Goal: Information Seeking & Learning: Learn about a topic

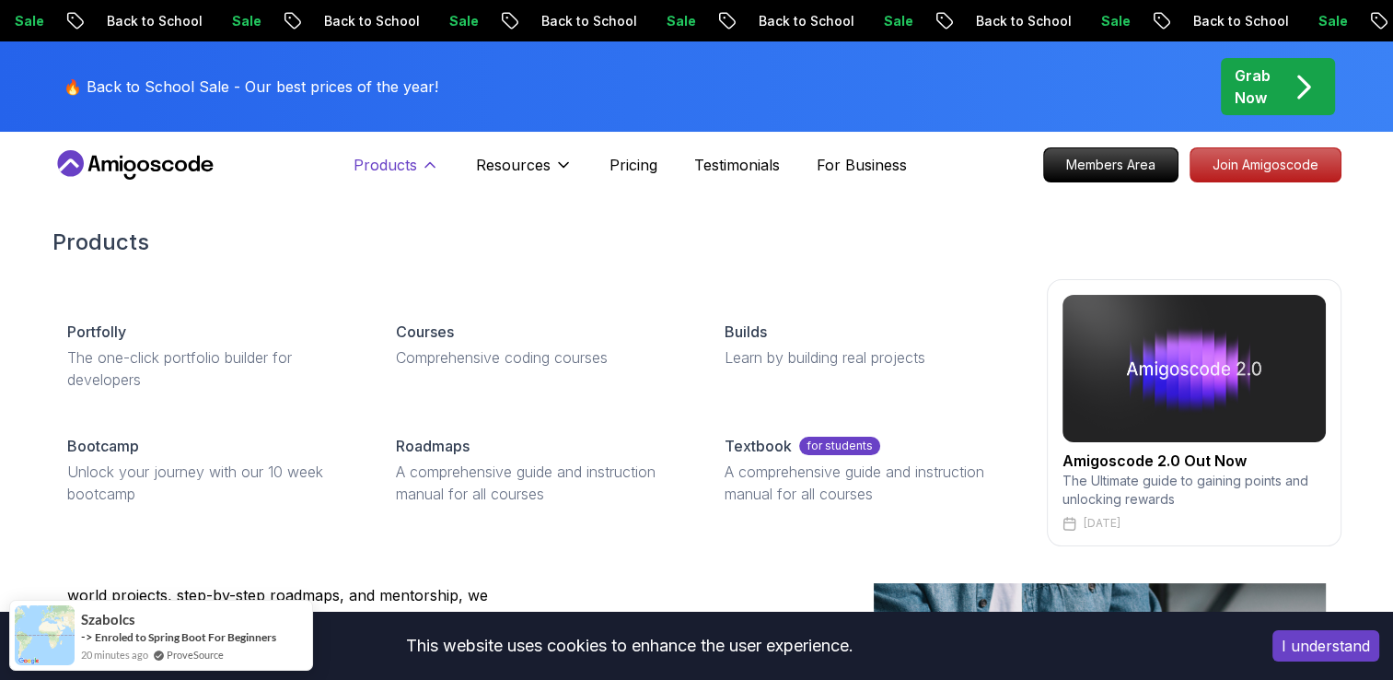
click at [430, 160] on icon at bounding box center [430, 165] width 18 height 18
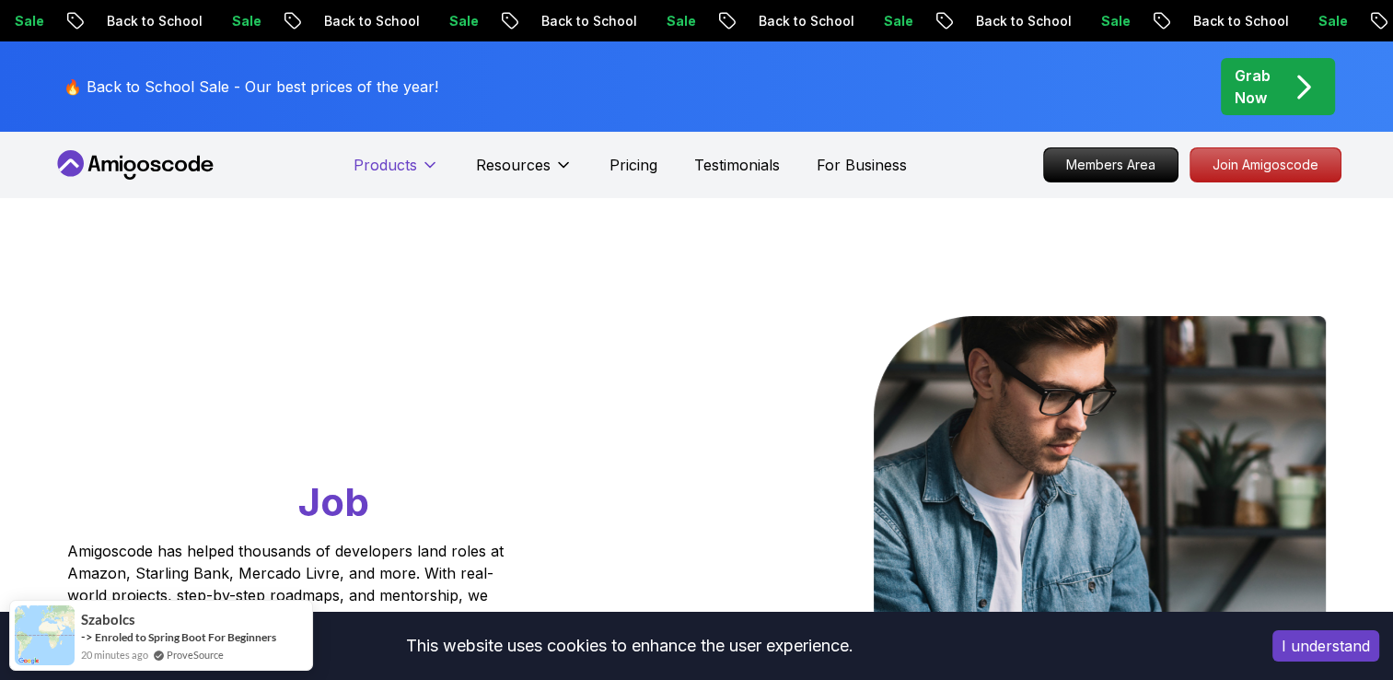
click at [430, 160] on icon at bounding box center [430, 165] width 18 height 18
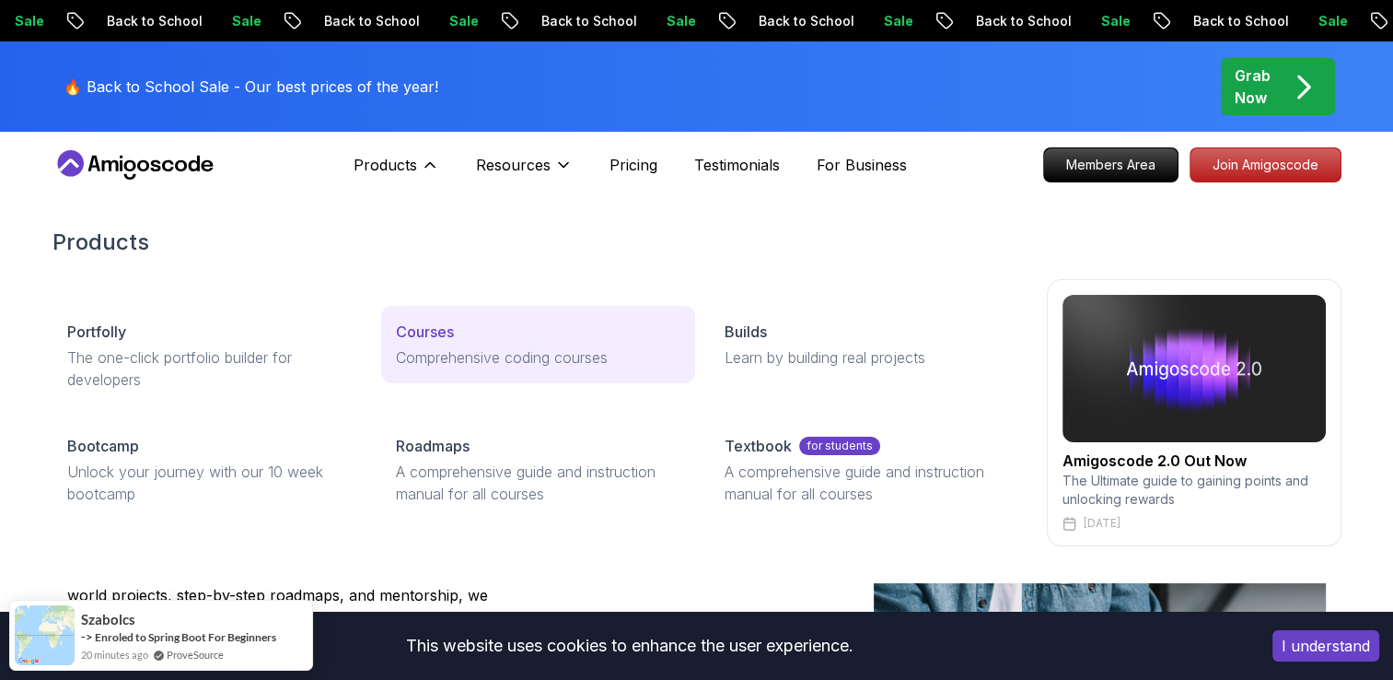
click at [474, 367] on p "Comprehensive coding courses" at bounding box center [538, 357] width 285 height 22
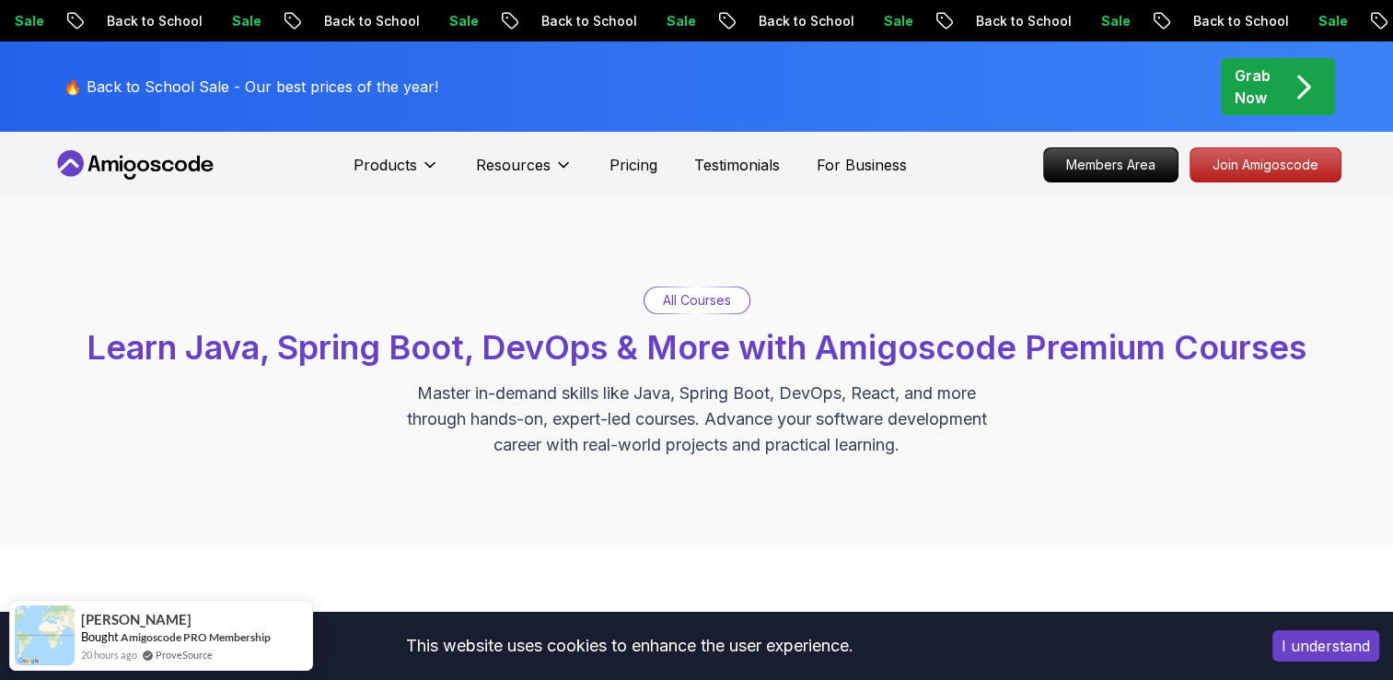
click at [696, 307] on p "All Courses" at bounding box center [697, 300] width 68 height 18
click at [660, 294] on div "All Courses" at bounding box center [697, 300] width 105 height 26
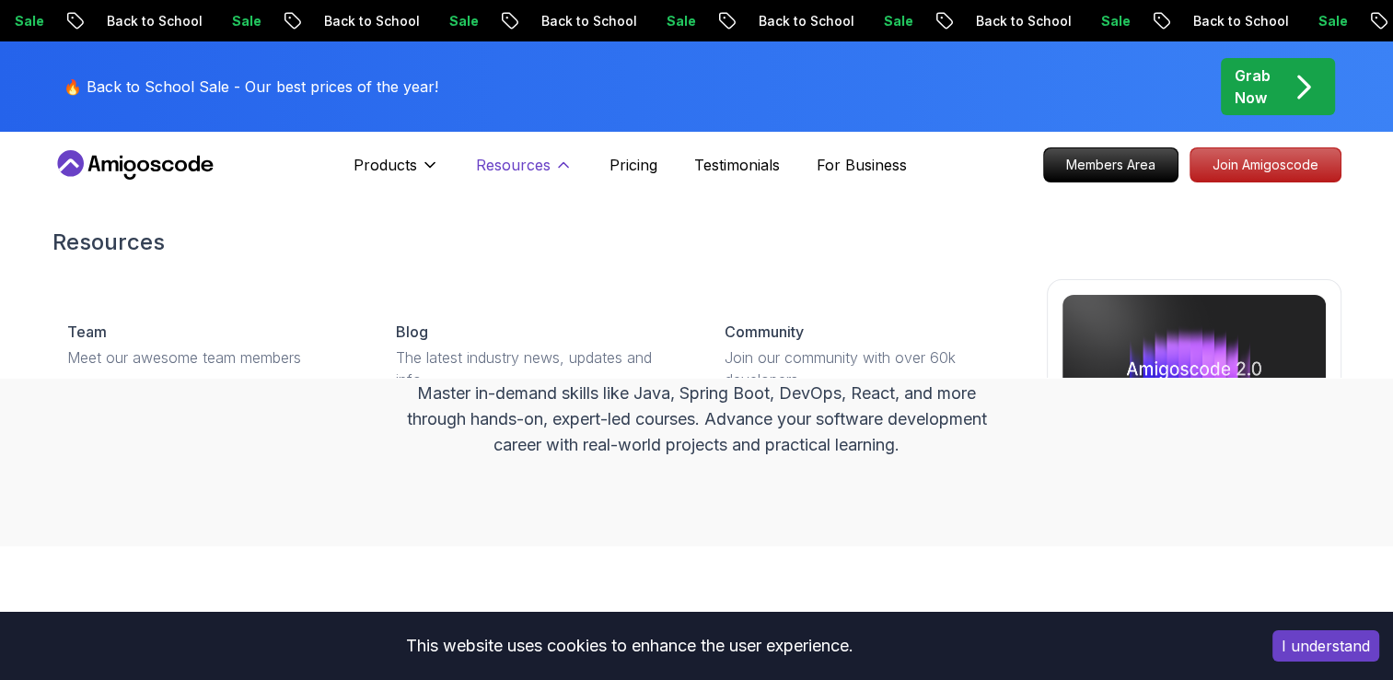
click at [554, 170] on icon at bounding box center [563, 165] width 18 height 18
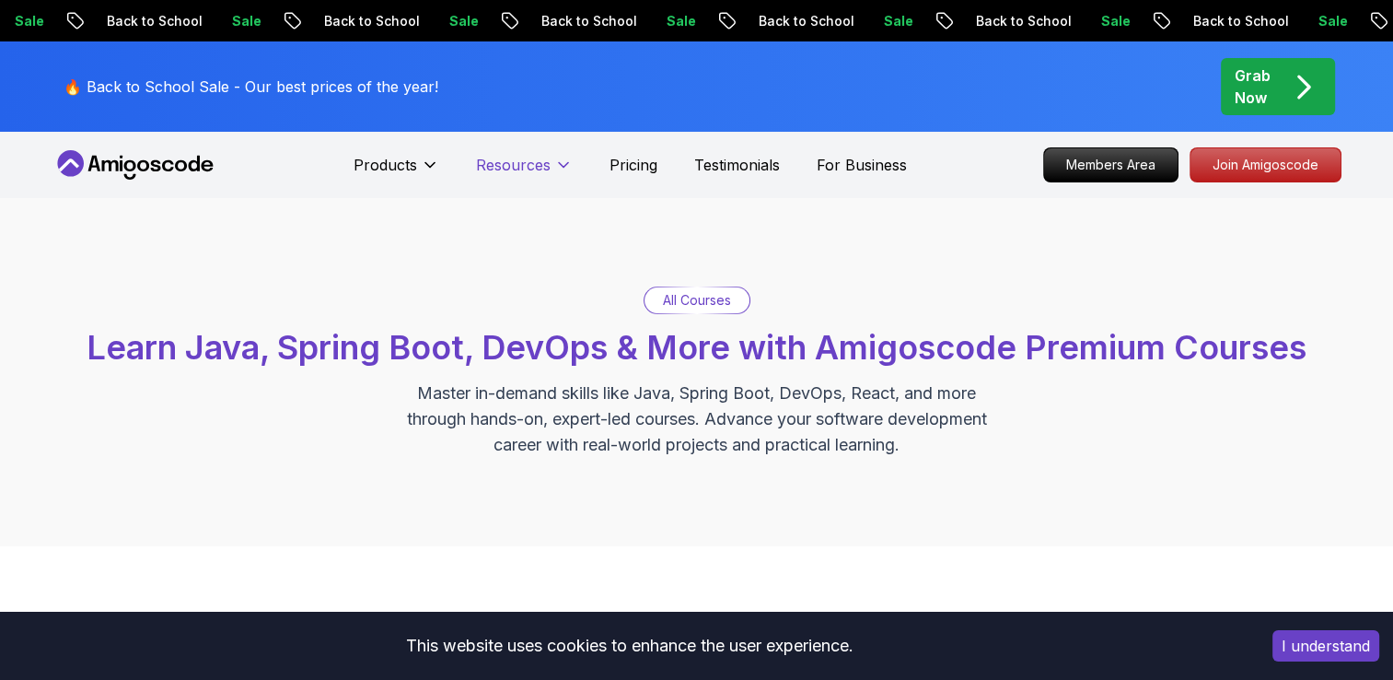
click at [554, 170] on icon at bounding box center [563, 165] width 18 height 18
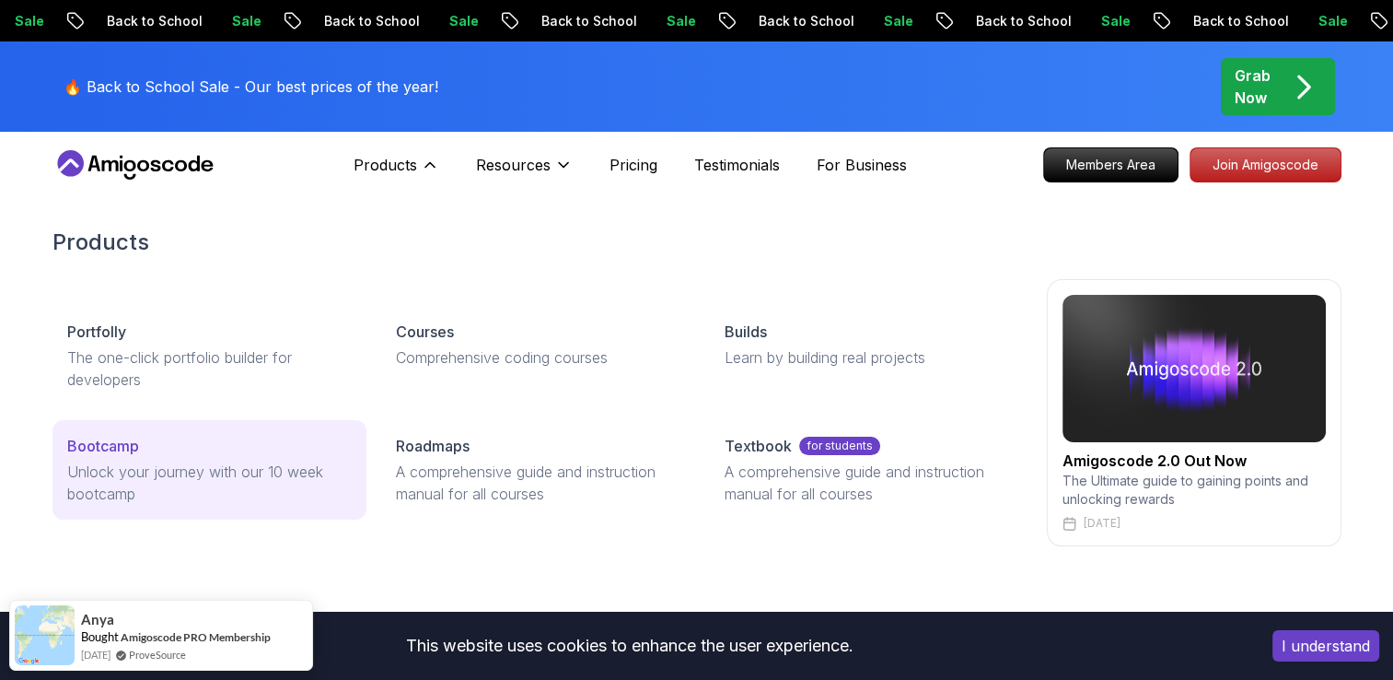
click at [138, 470] on p "Unlock your journey with our 10 week bootcamp" at bounding box center [209, 482] width 285 height 44
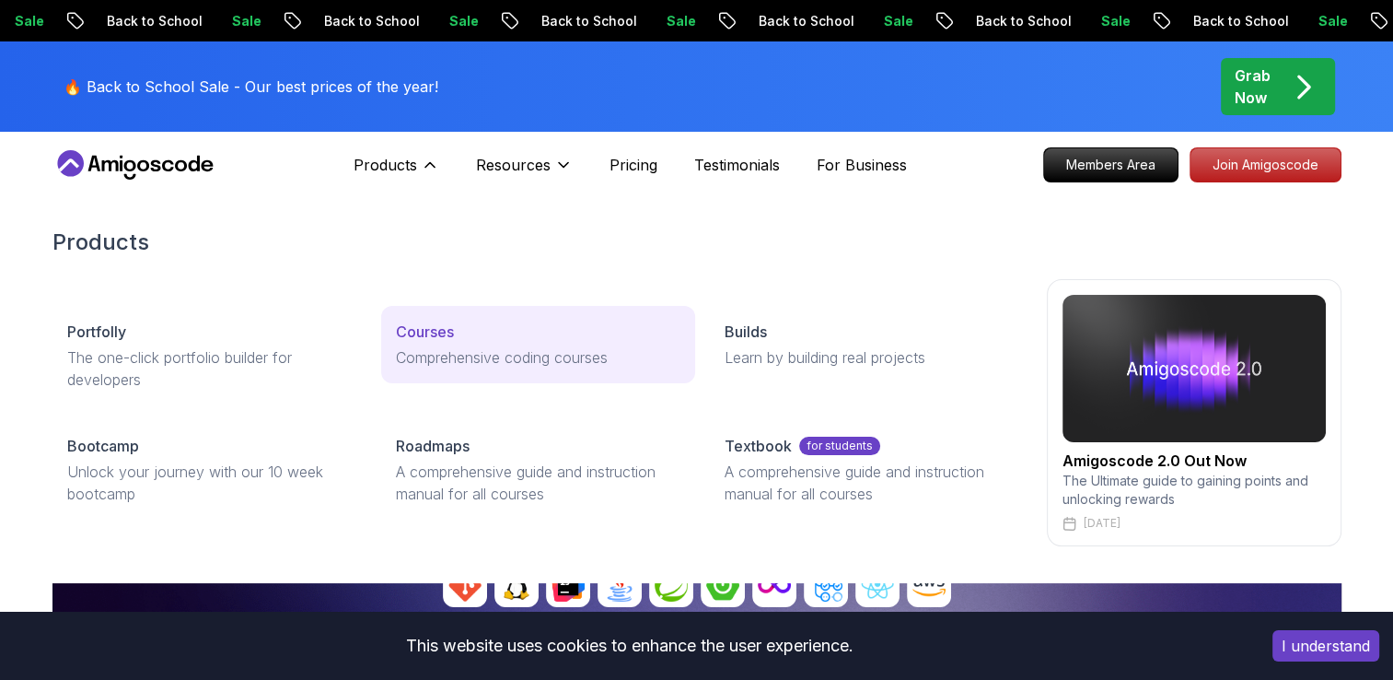
click at [516, 360] on p "Comprehensive coding courses" at bounding box center [538, 357] width 285 height 22
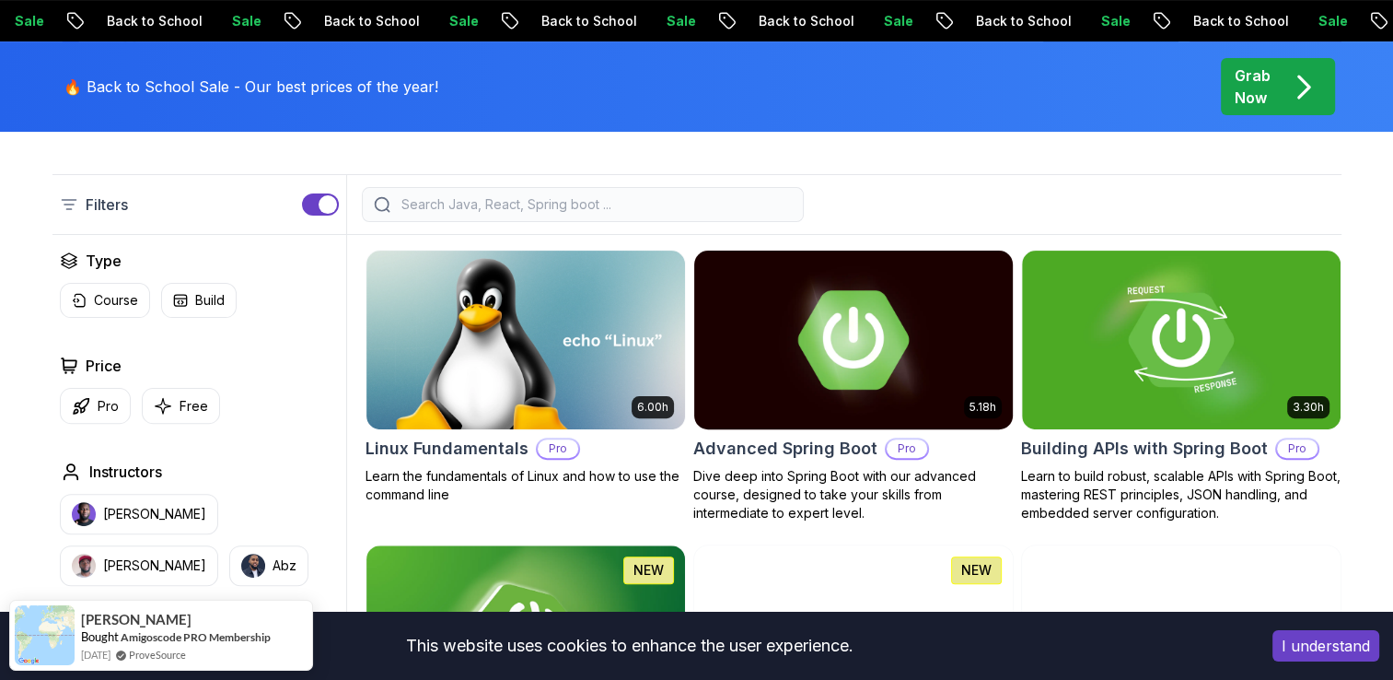
scroll to position [645, 0]
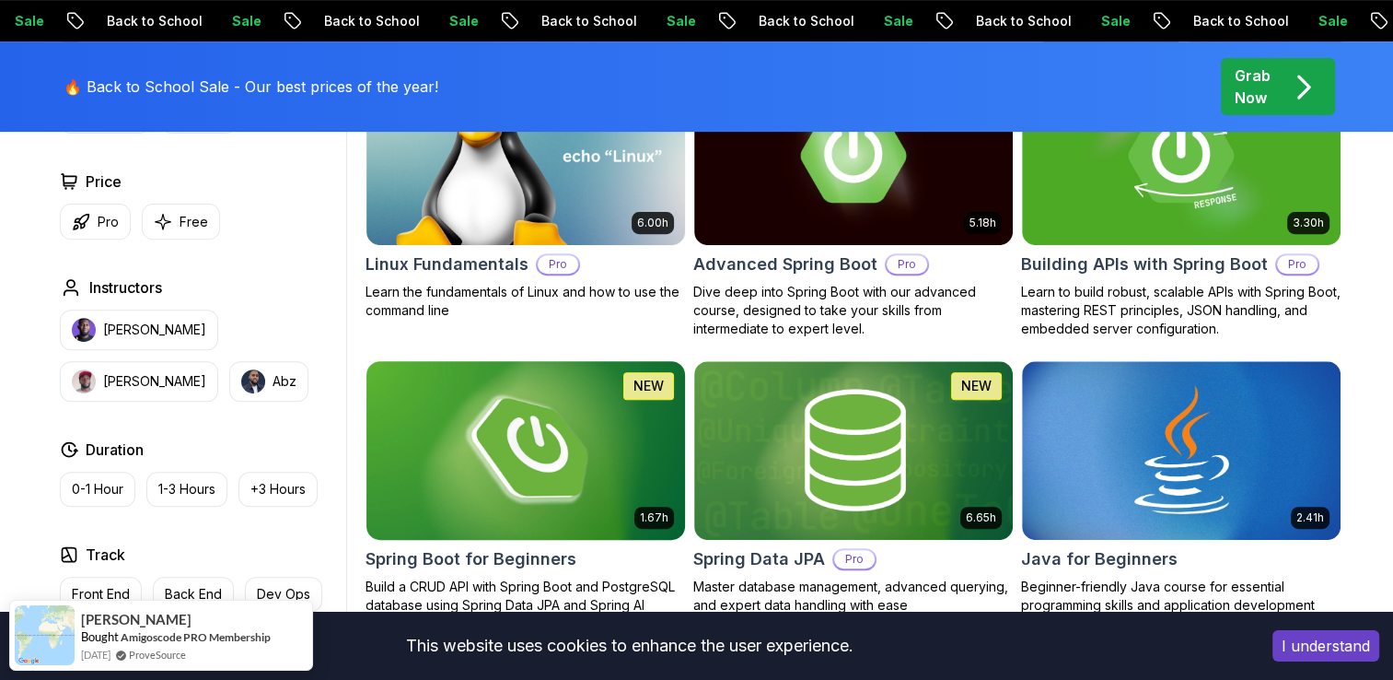
click at [511, 477] on img at bounding box center [525, 449] width 334 height 187
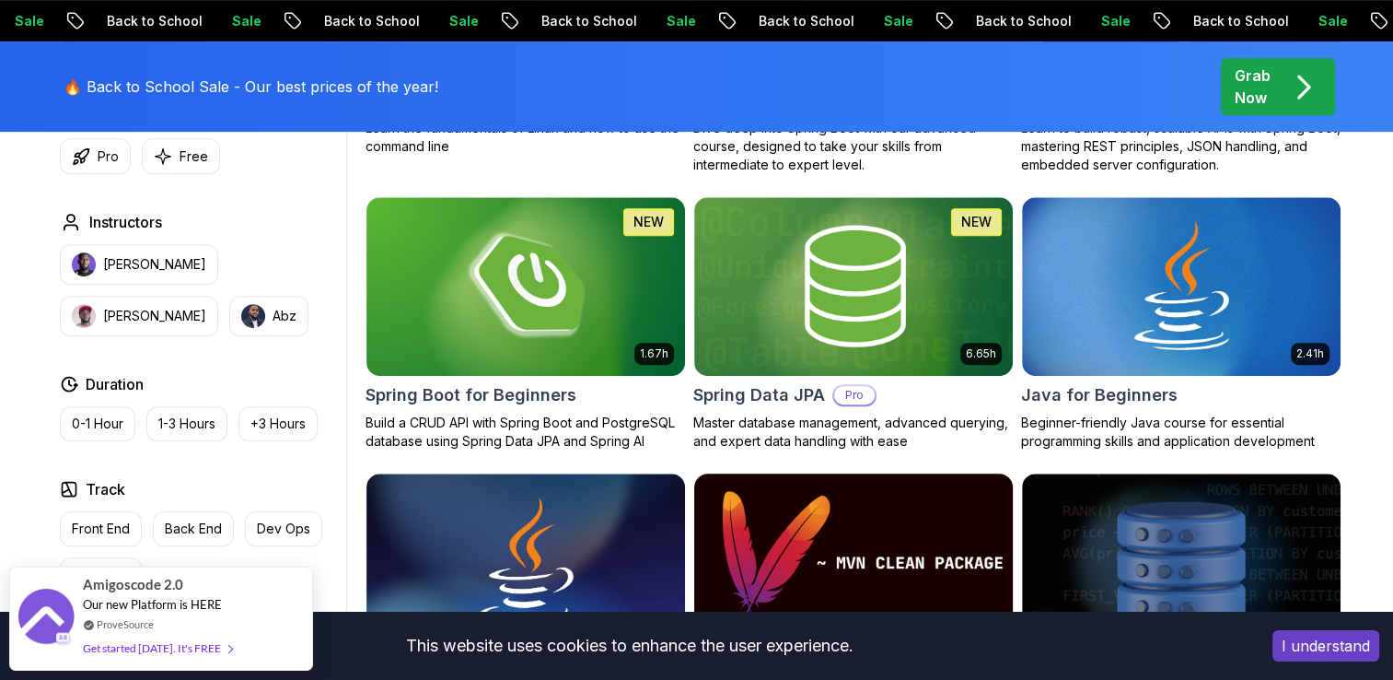
scroll to position [921, 0]
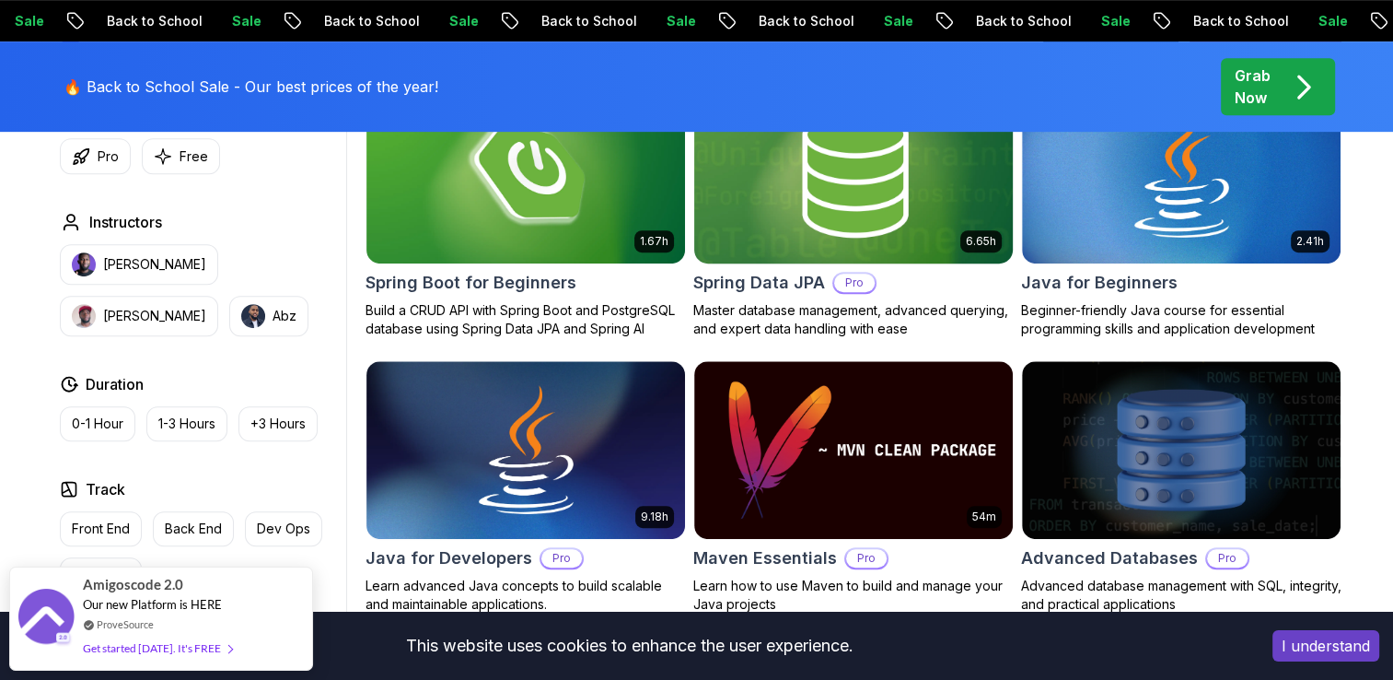
click at [832, 218] on img at bounding box center [853, 173] width 334 height 187
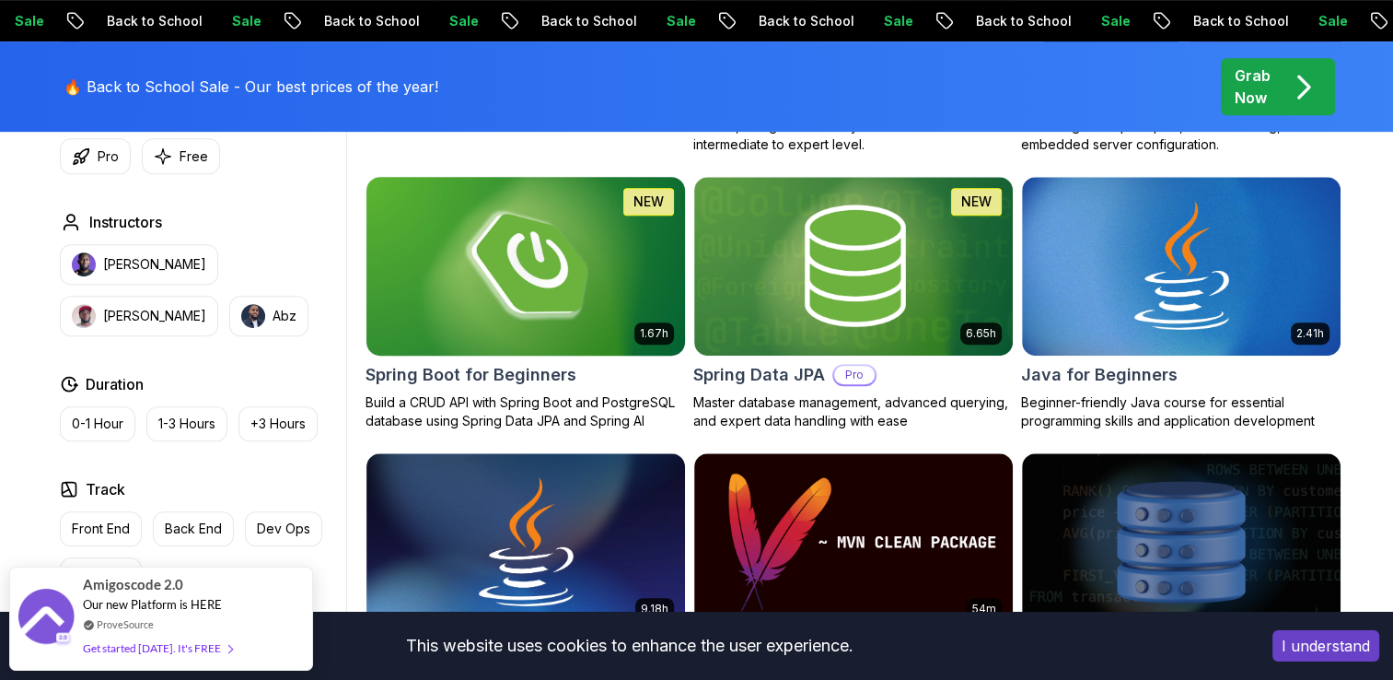
scroll to position [460, 0]
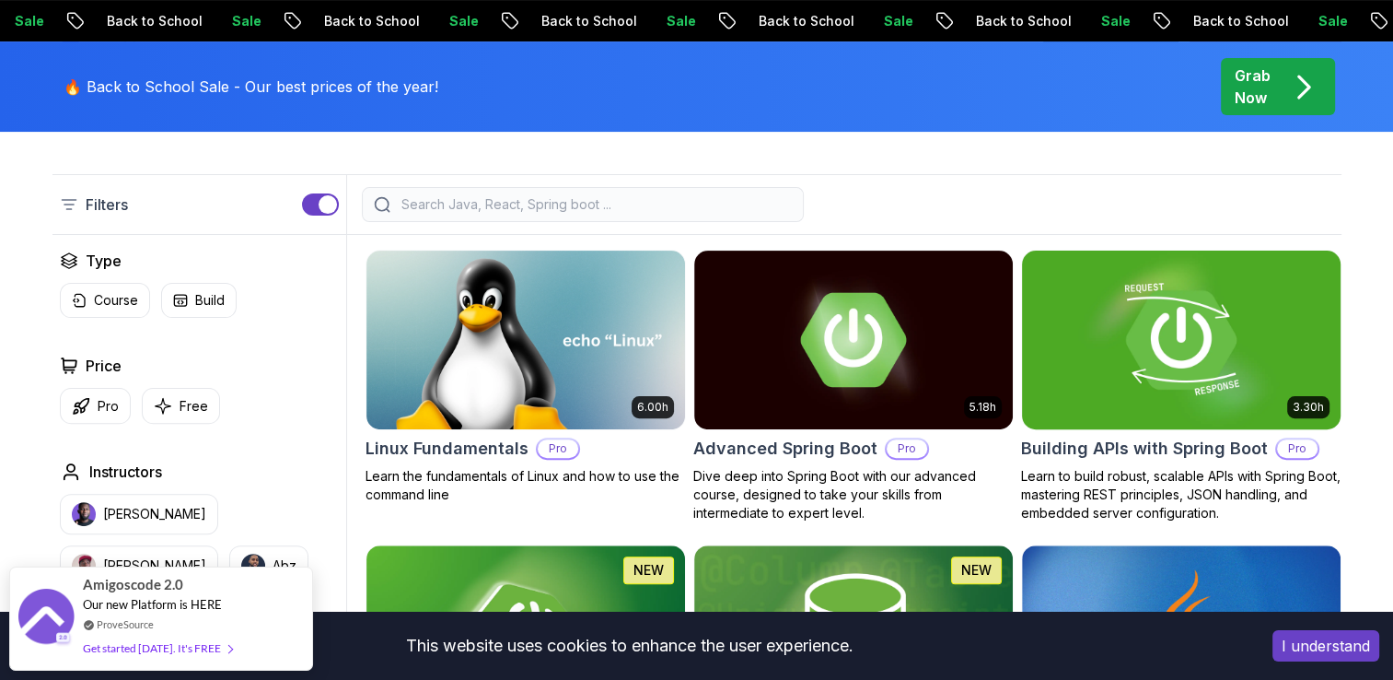
click at [1147, 301] on img at bounding box center [1181, 339] width 334 height 187
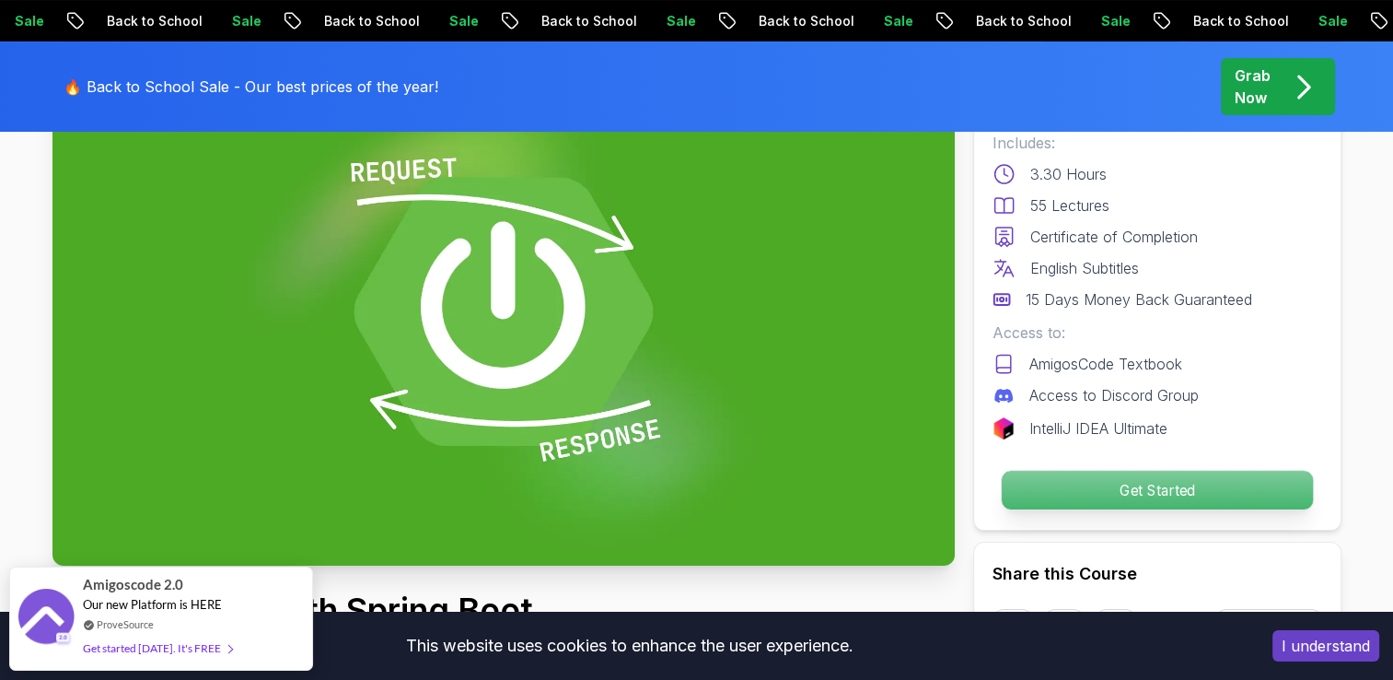
click at [1107, 473] on p "Get Started" at bounding box center [1156, 490] width 311 height 39
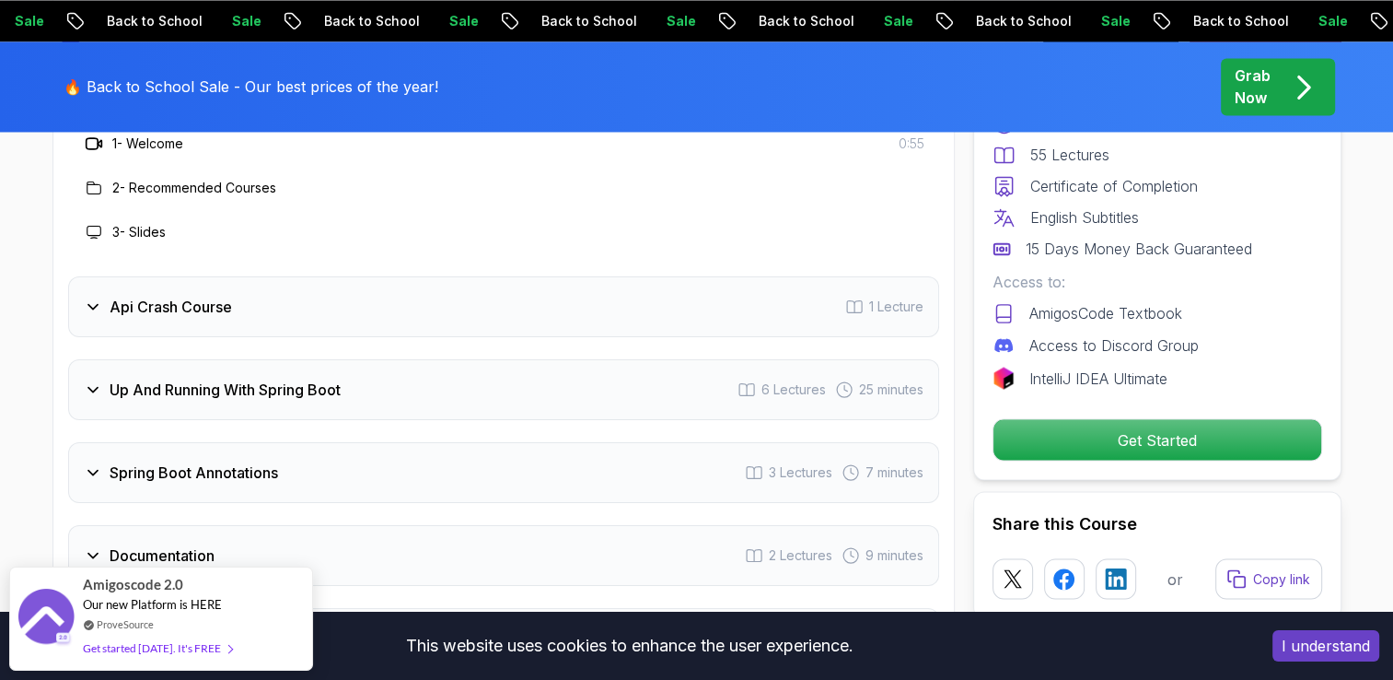
scroll to position [3061, 0]
